Goal: Information Seeking & Learning: Check status

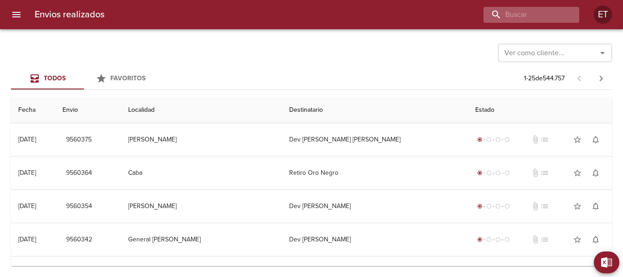
type input "s"
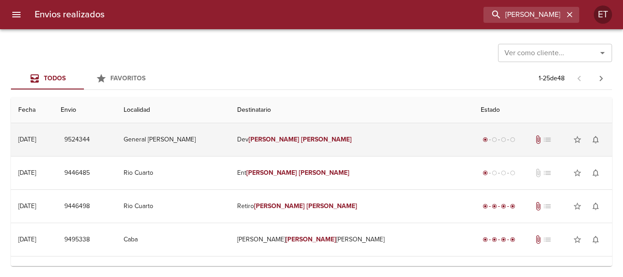
click at [345, 139] on em "[PERSON_NAME]" at bounding box center [326, 139] width 51 height 8
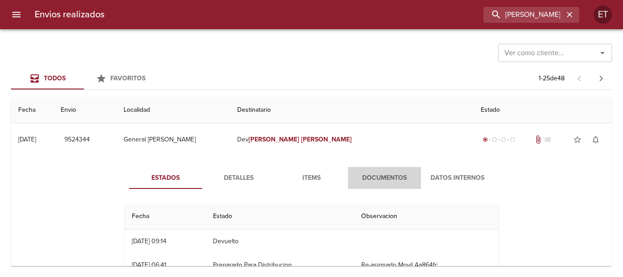
click at [376, 169] on button "Documentos" at bounding box center [384, 178] width 73 height 22
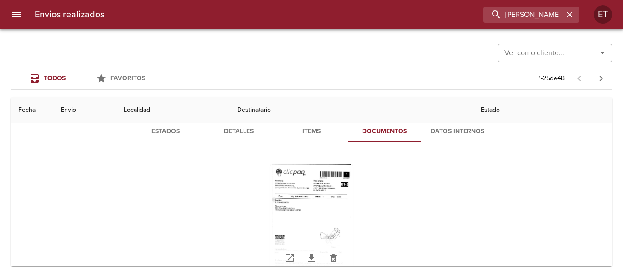
scroll to position [46, 0]
click at [313, 192] on div "Tabla de envíos del cliente" at bounding box center [311, 222] width 82 height 114
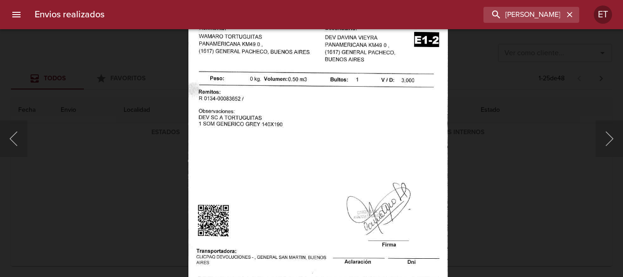
click at [261, 195] on img "Lightbox" at bounding box center [318, 160] width 260 height 373
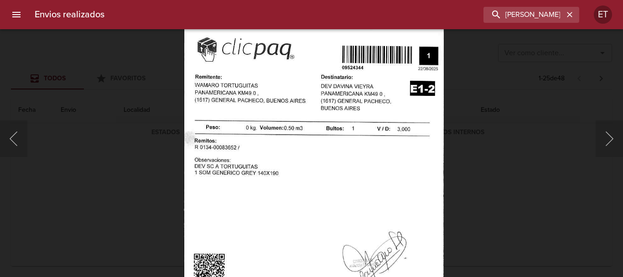
click at [540, 237] on div "Lightbox" at bounding box center [311, 138] width 623 height 277
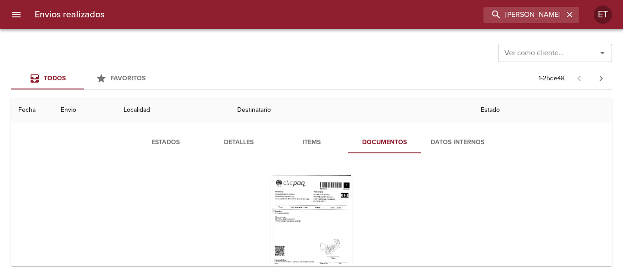
scroll to position [0, 0]
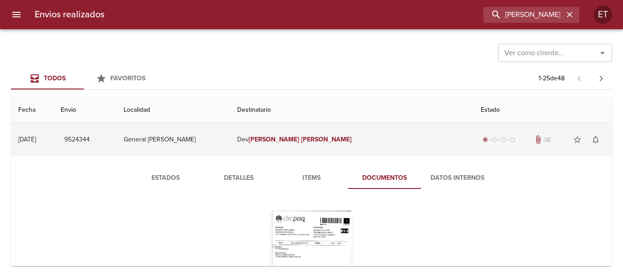
click at [342, 140] on em "[PERSON_NAME]" at bounding box center [326, 139] width 51 height 8
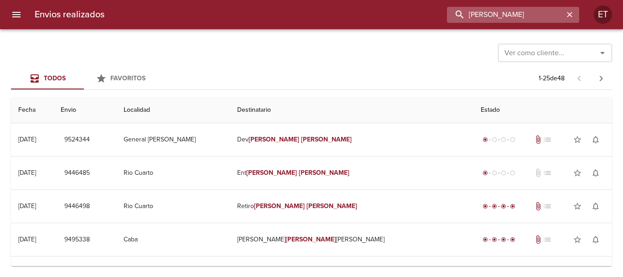
click at [523, 14] on input "[PERSON_NAME]" at bounding box center [505, 15] width 117 height 16
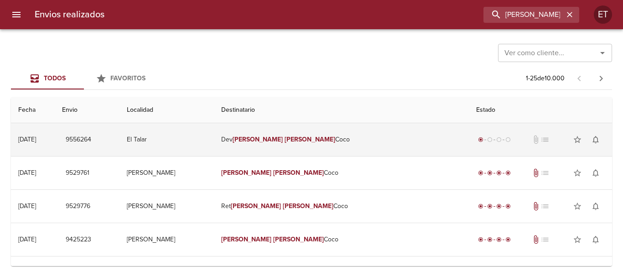
click at [339, 149] on td "Dev [PERSON_NAME]" at bounding box center [341, 139] width 255 height 33
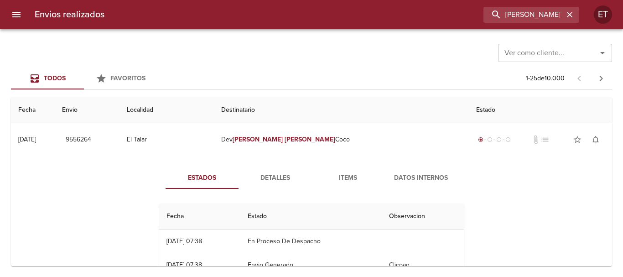
click at [359, 182] on span "Items" at bounding box center [348, 177] width 62 height 11
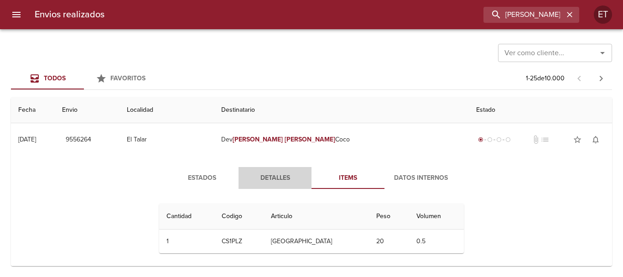
click at [283, 179] on span "Detalles" at bounding box center [275, 177] width 62 height 11
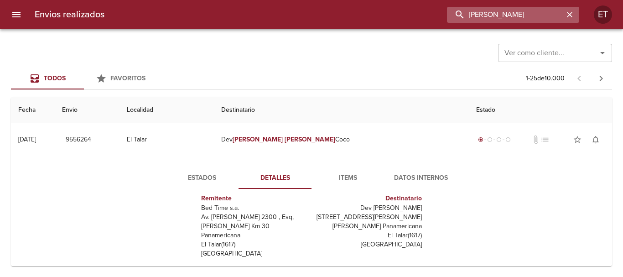
click at [529, 12] on input "[PERSON_NAME]" at bounding box center [505, 15] width 117 height 16
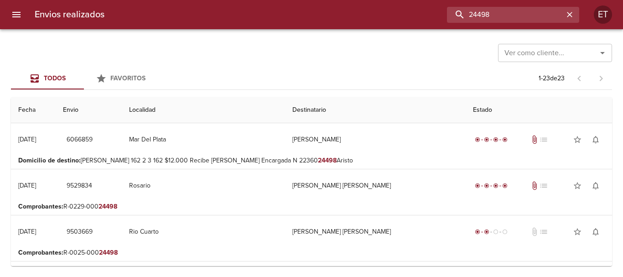
drag, startPoint x: 505, startPoint y: 20, endPoint x: 415, endPoint y: 8, distance: 91.1
click at [415, 8] on div "24498" at bounding box center [346, 15] width 468 height 16
type input "r"
click at [503, 17] on input "0025-000024" at bounding box center [505, 15] width 117 height 16
click at [544, 15] on input "0025-00024" at bounding box center [505, 15] width 117 height 16
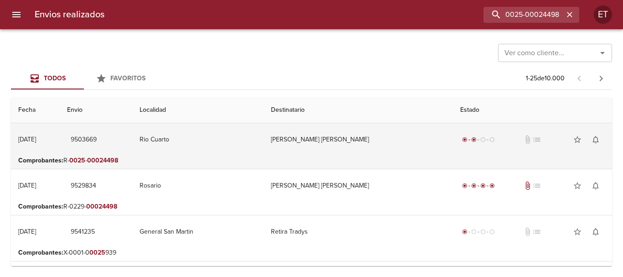
click at [335, 151] on td "[PERSON_NAME] [PERSON_NAME]" at bounding box center [358, 139] width 189 height 33
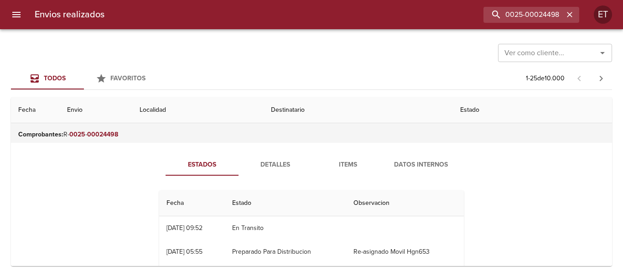
scroll to position [46, 0]
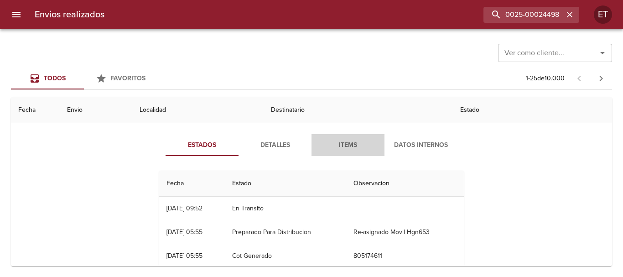
click at [337, 145] on span "Items" at bounding box center [348, 145] width 62 height 11
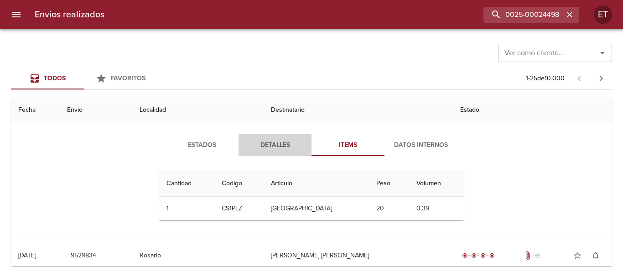
click at [270, 144] on span "Detalles" at bounding box center [275, 145] width 62 height 11
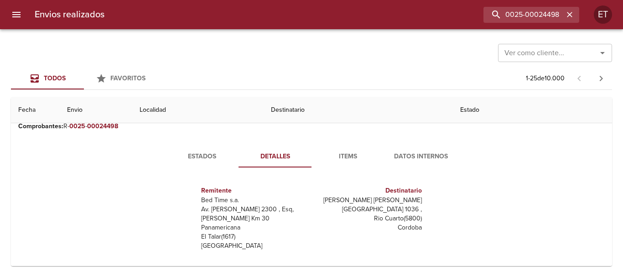
scroll to position [0, 0]
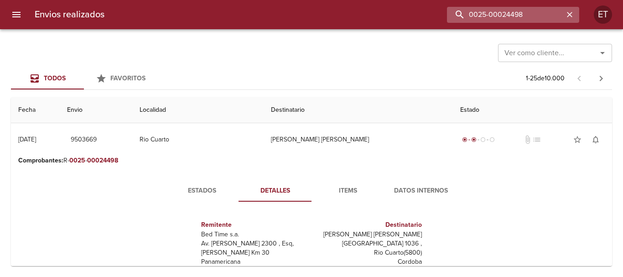
click at [549, 16] on input "0025-00024498" at bounding box center [505, 15] width 117 height 16
type input "[PERSON_NAME]"
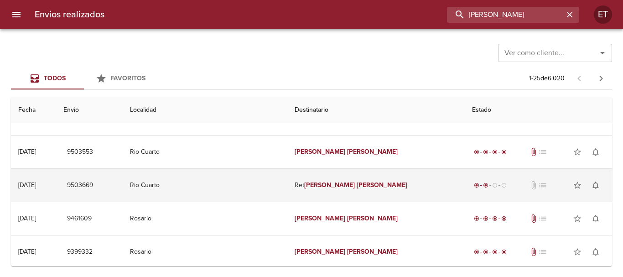
scroll to position [91, 0]
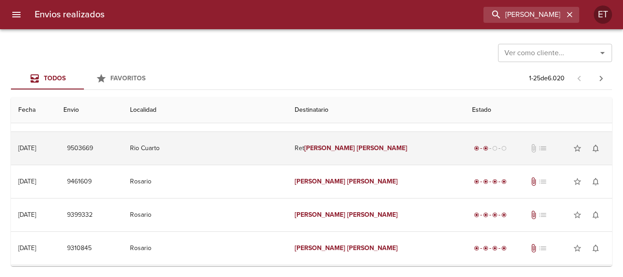
click at [371, 151] on em "[PERSON_NAME]" at bounding box center [382, 148] width 51 height 8
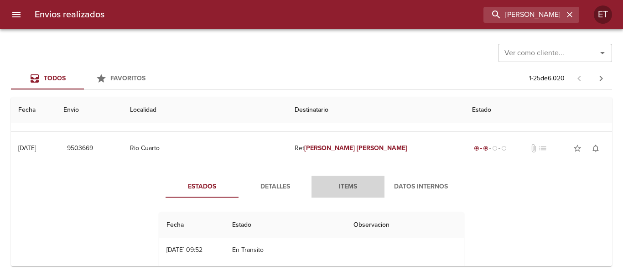
drag, startPoint x: 342, startPoint y: 183, endPoint x: 254, endPoint y: 211, distance: 92.6
click at [342, 183] on span "Items" at bounding box center [348, 186] width 62 height 11
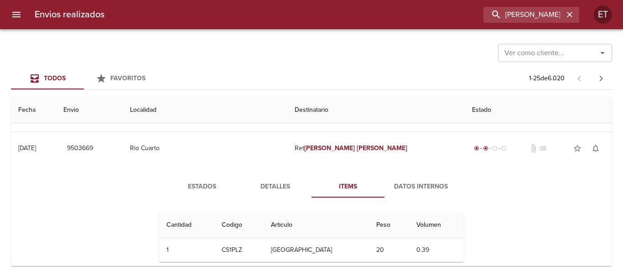
drag, startPoint x: 265, startPoint y: 197, endPoint x: 279, endPoint y: 192, distance: 14.7
click at [265, 196] on button "Detalles" at bounding box center [275, 187] width 73 height 22
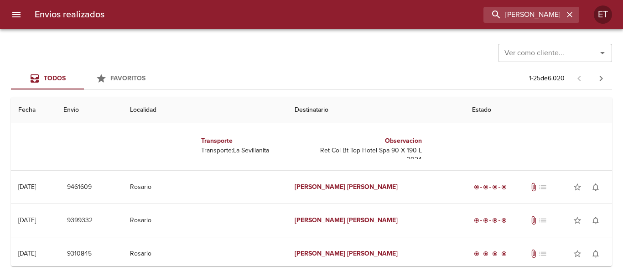
scroll to position [14, 0]
